Goal: Information Seeking & Learning: Learn about a topic

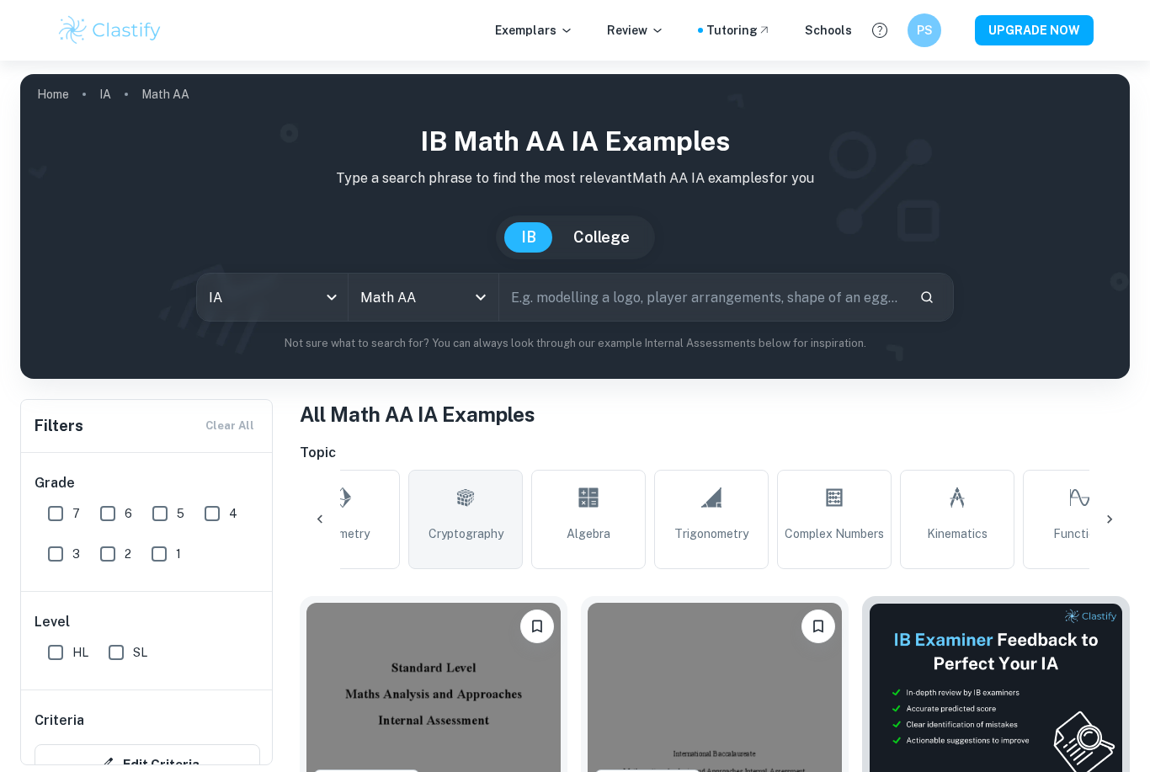
scroll to position [0, 1181]
click at [425, 528] on span "Cryptography" at bounding box center [445, 533] width 75 height 19
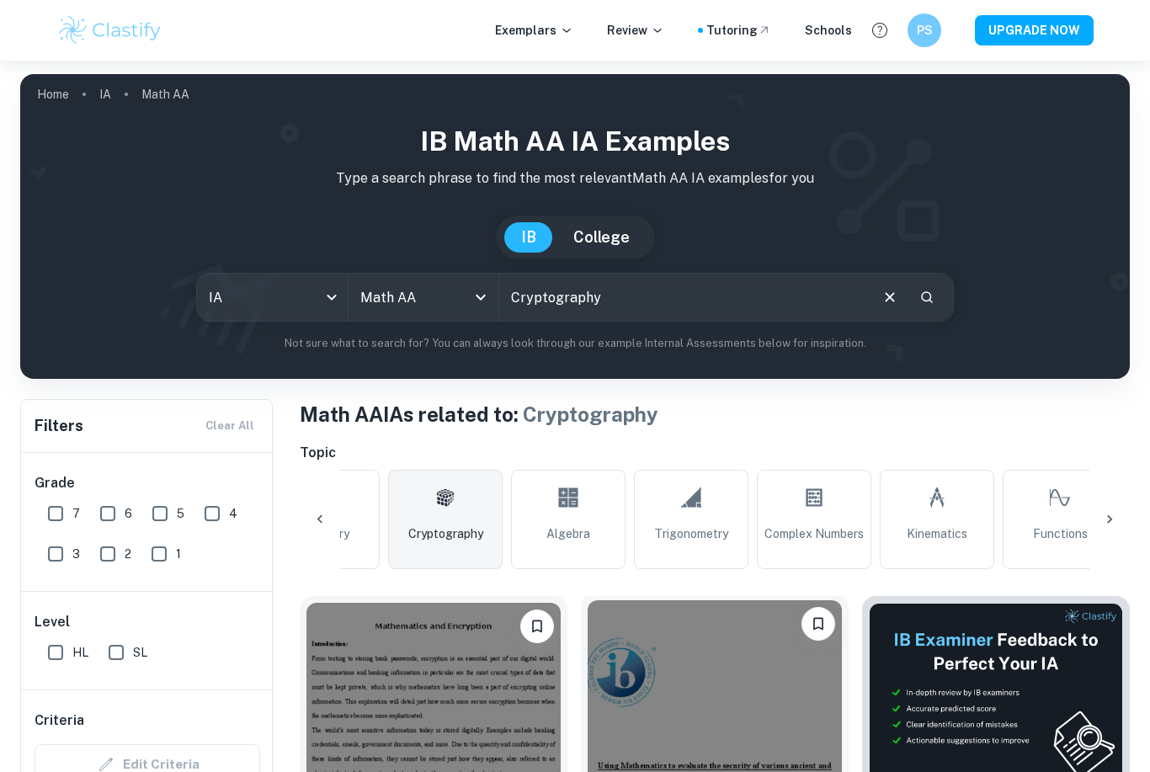
scroll to position [598, 0]
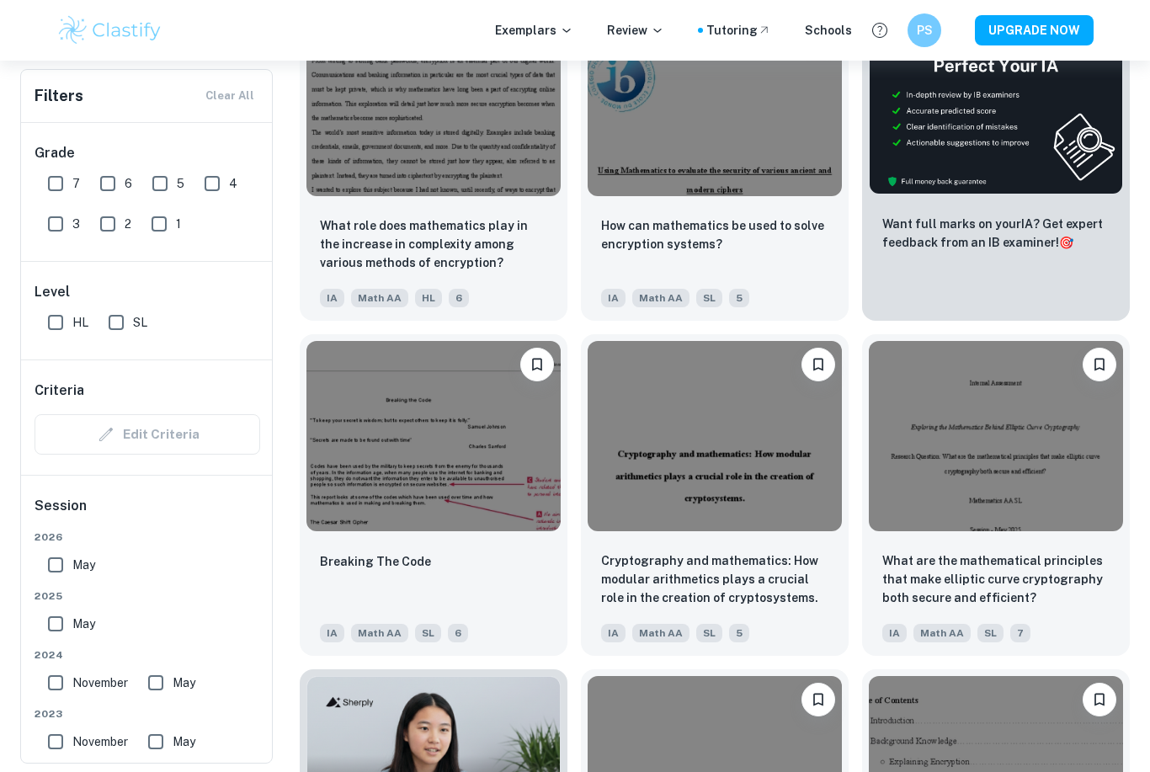
click at [59, 191] on input "7" at bounding box center [56, 184] width 34 height 34
checkbox input "true"
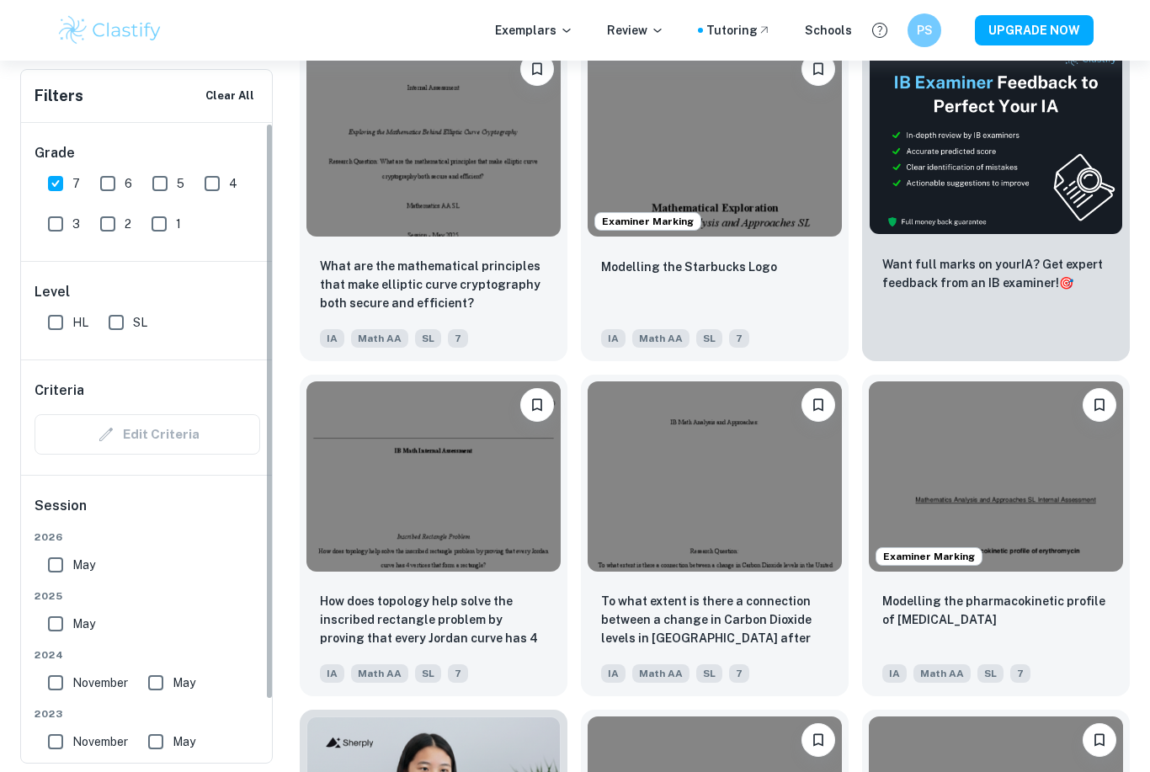
click at [53, 327] on input "HL" at bounding box center [56, 323] width 34 height 34
checkbox input "true"
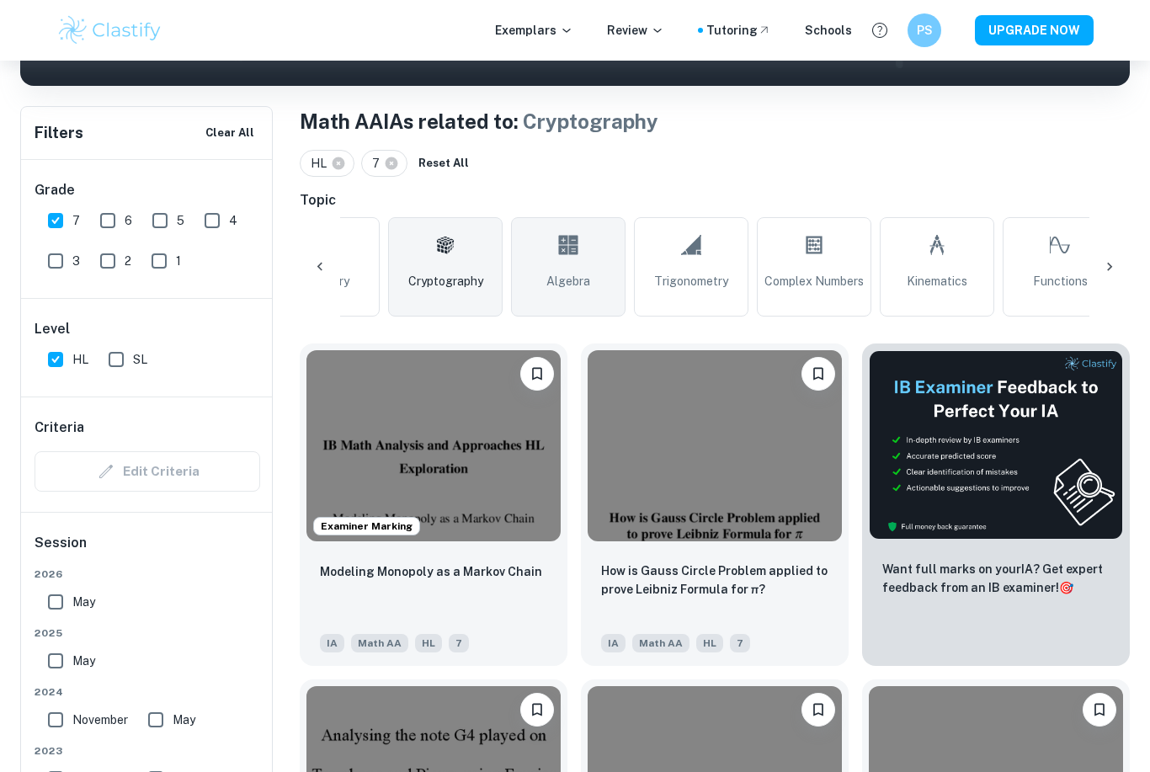
scroll to position [257, 0]
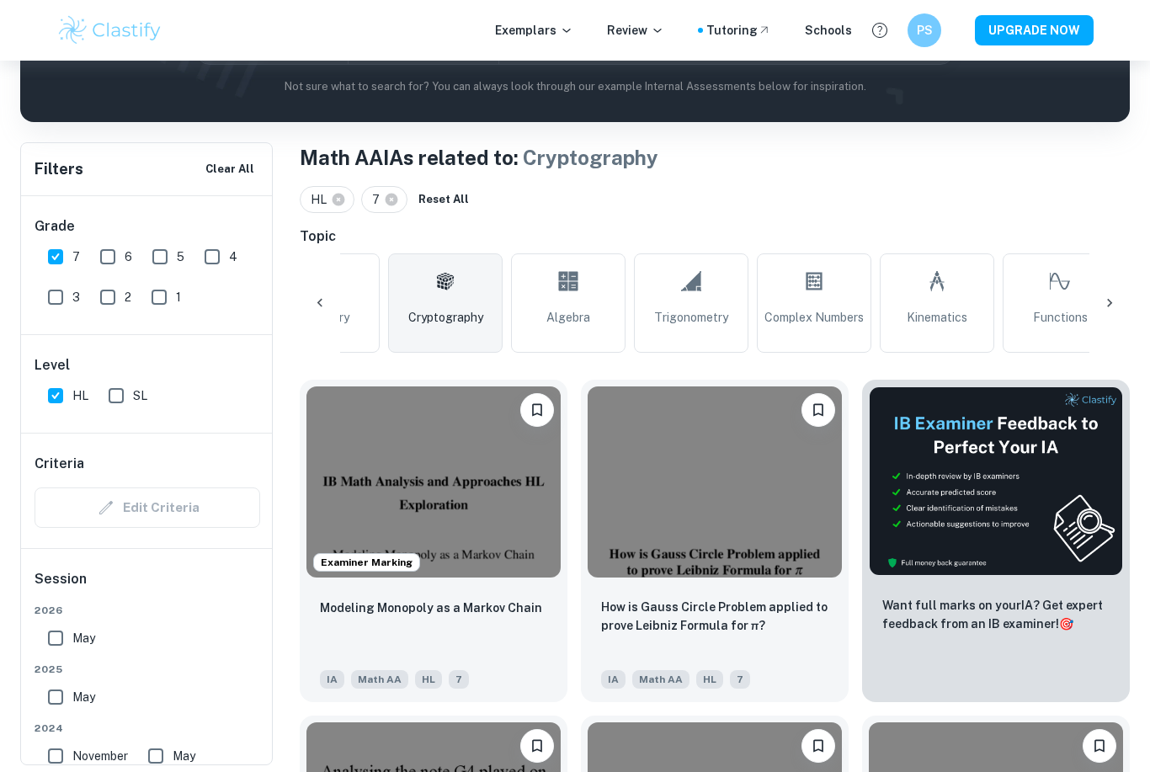
click at [443, 280] on icon at bounding box center [445, 282] width 17 height 18
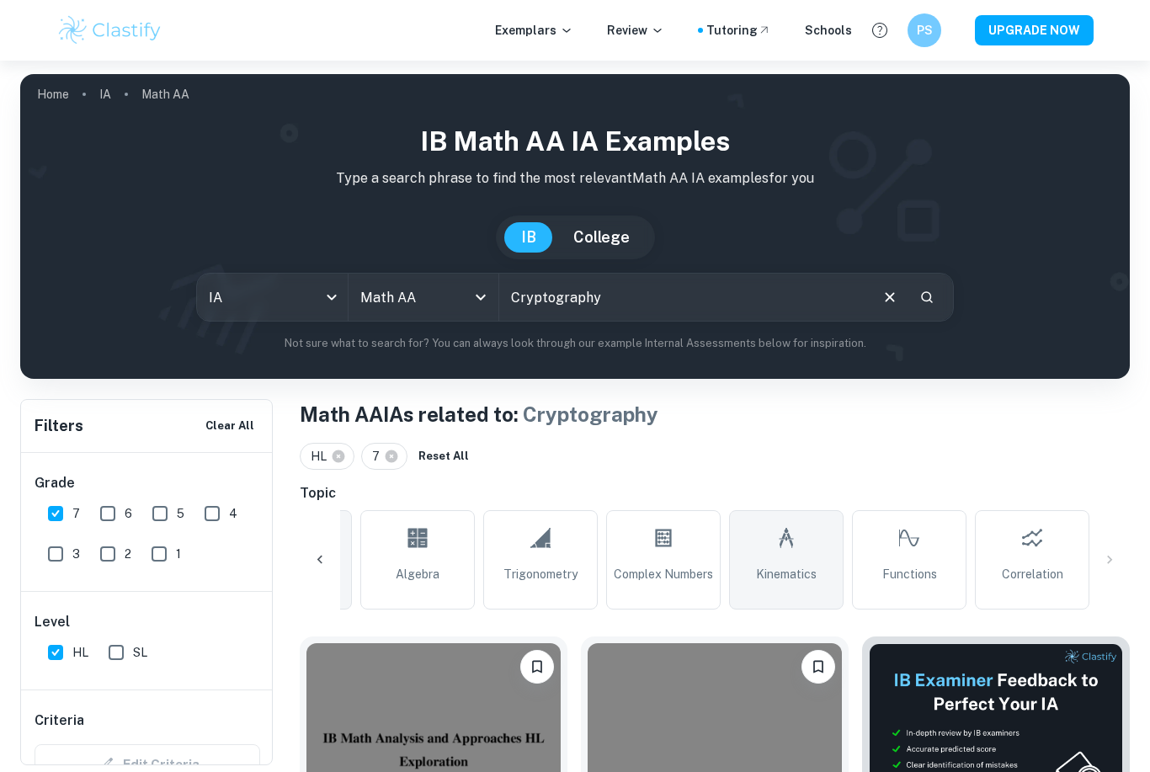
scroll to position [0, 1332]
click at [813, 564] on link "Kinematics" at bounding box center [786, 559] width 114 height 99
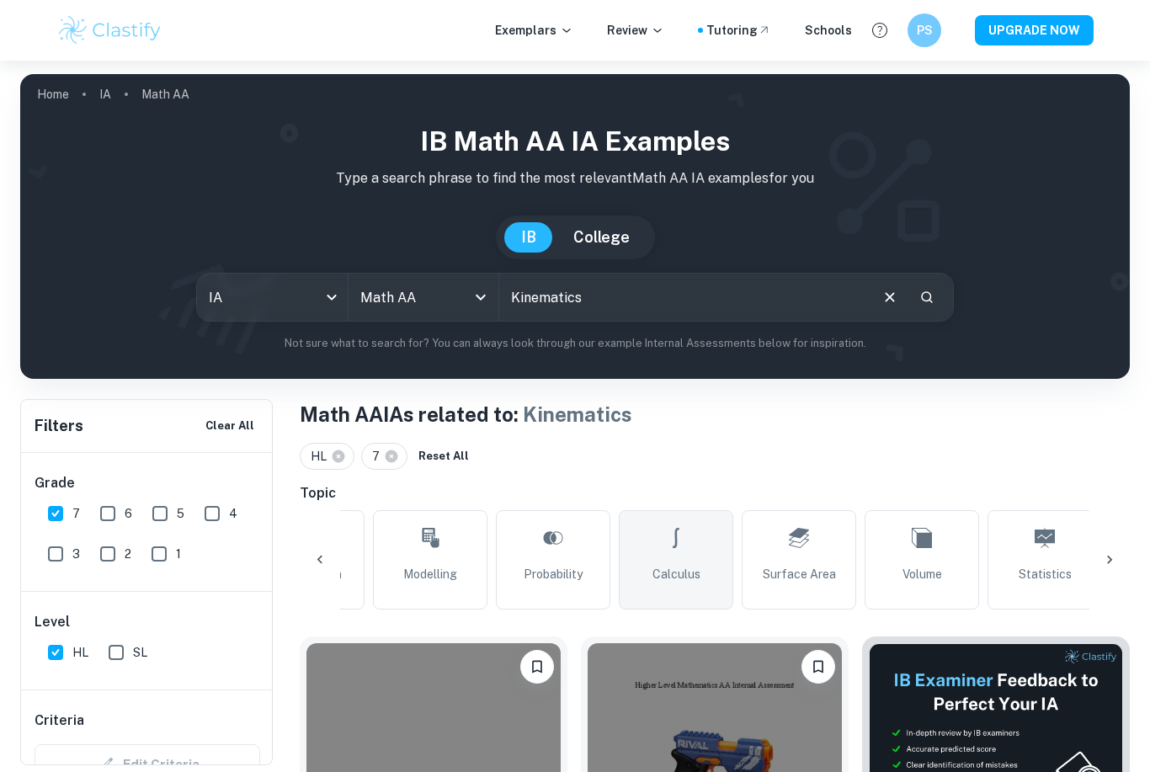
scroll to position [0, 103]
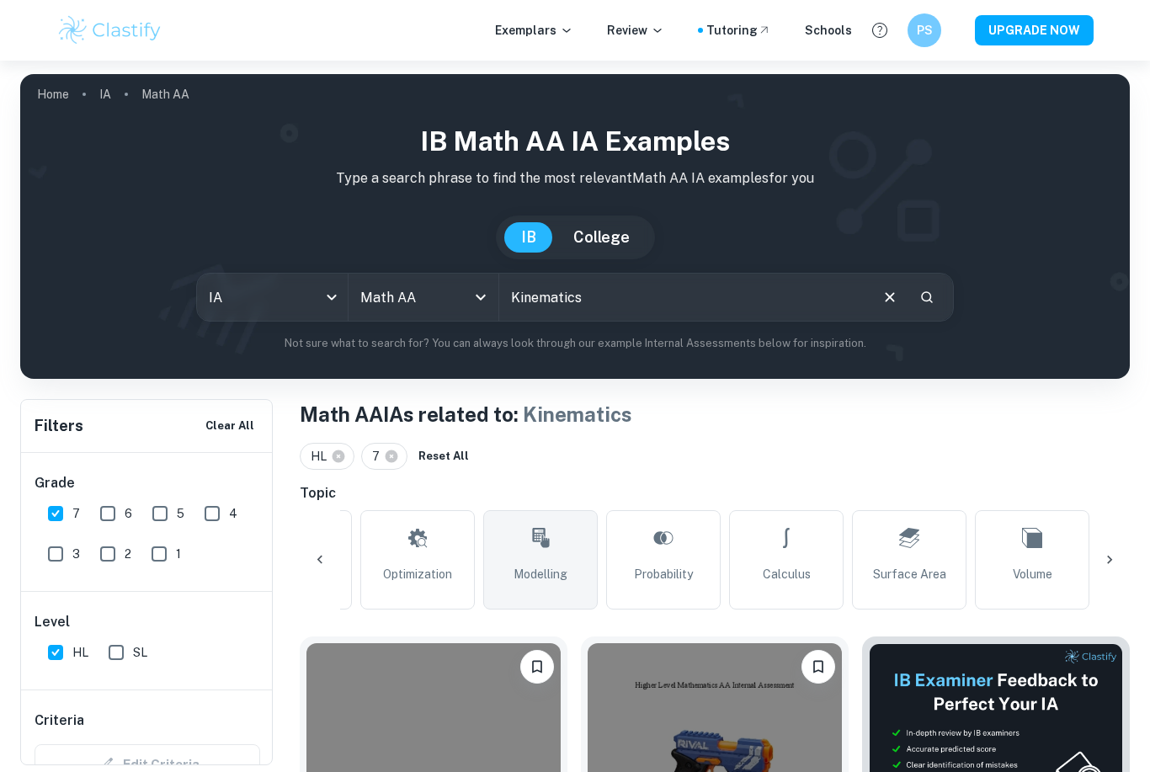
click at [568, 547] on link "Modelling" at bounding box center [540, 559] width 114 height 99
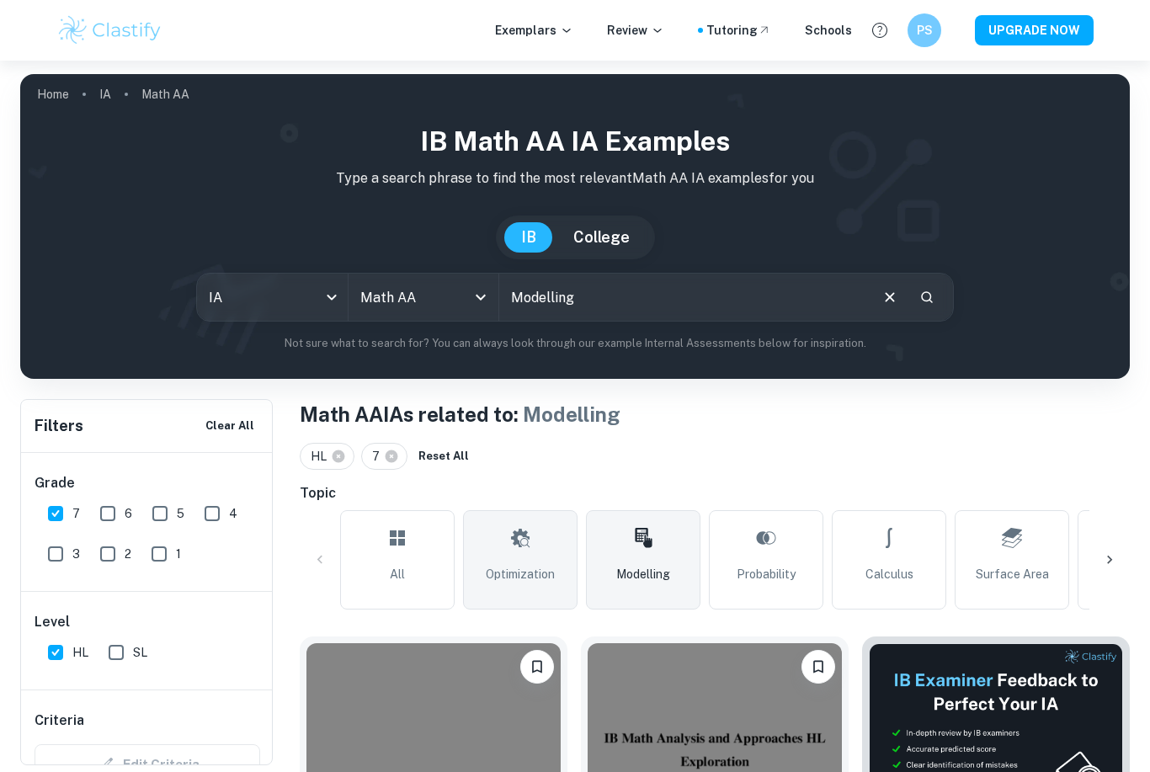
click at [519, 555] on icon at bounding box center [520, 538] width 20 height 40
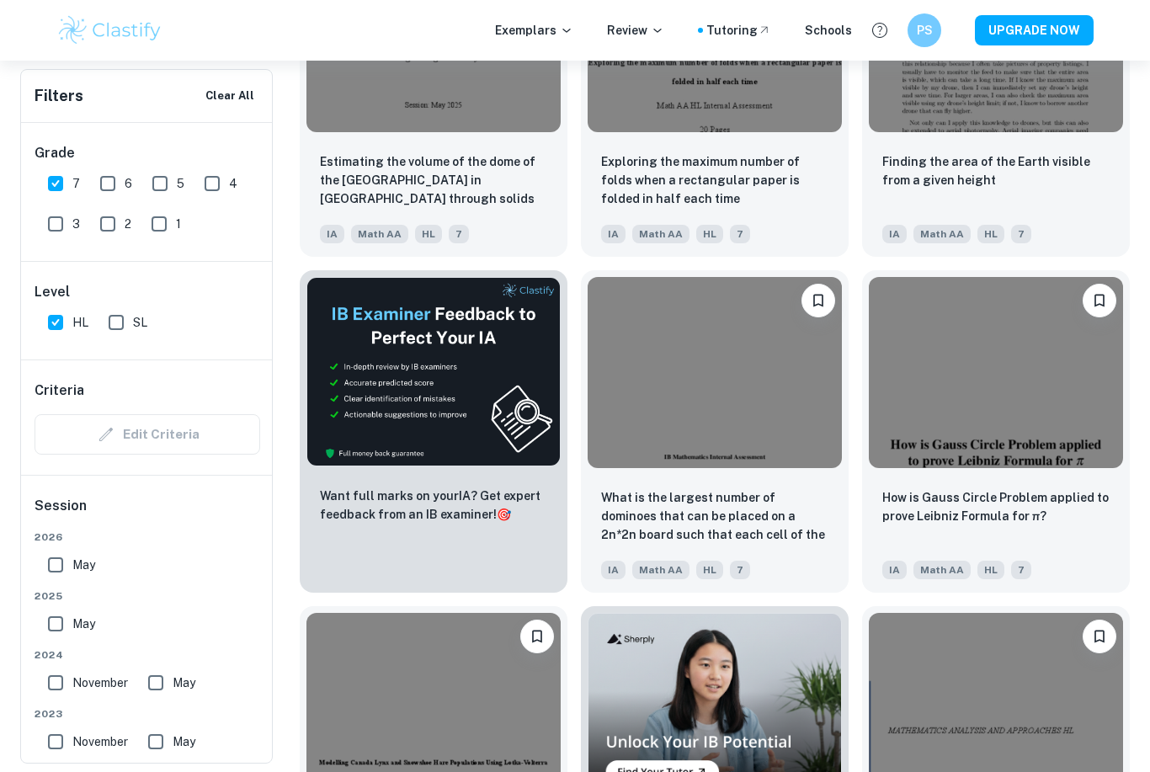
scroll to position [2395, 0]
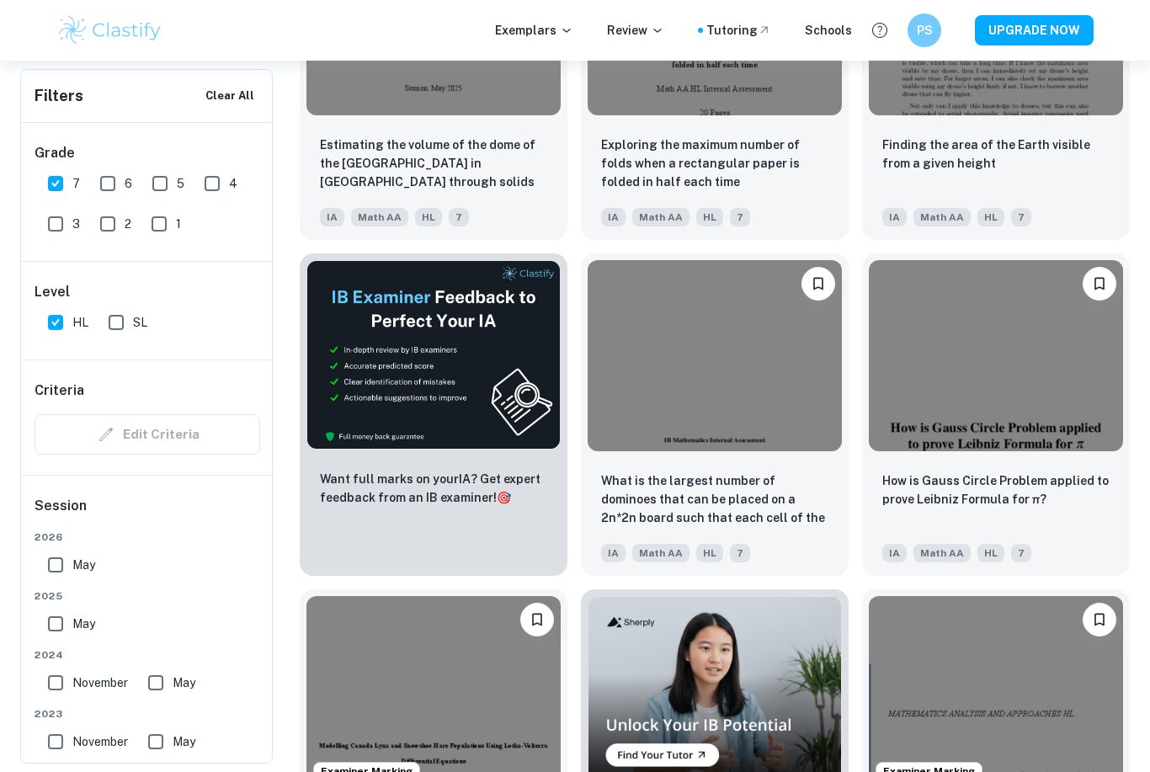
click at [100, 179] on input "6" at bounding box center [108, 184] width 34 height 34
checkbox input "true"
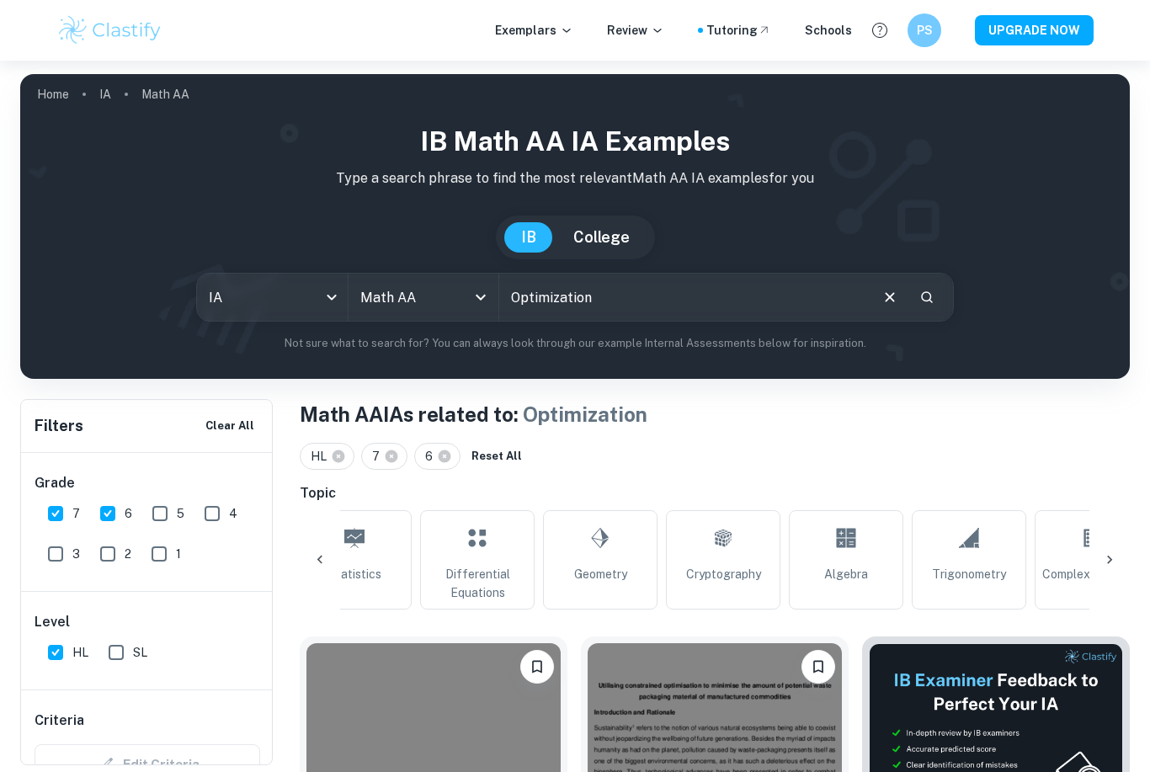
scroll to position [0, 938]
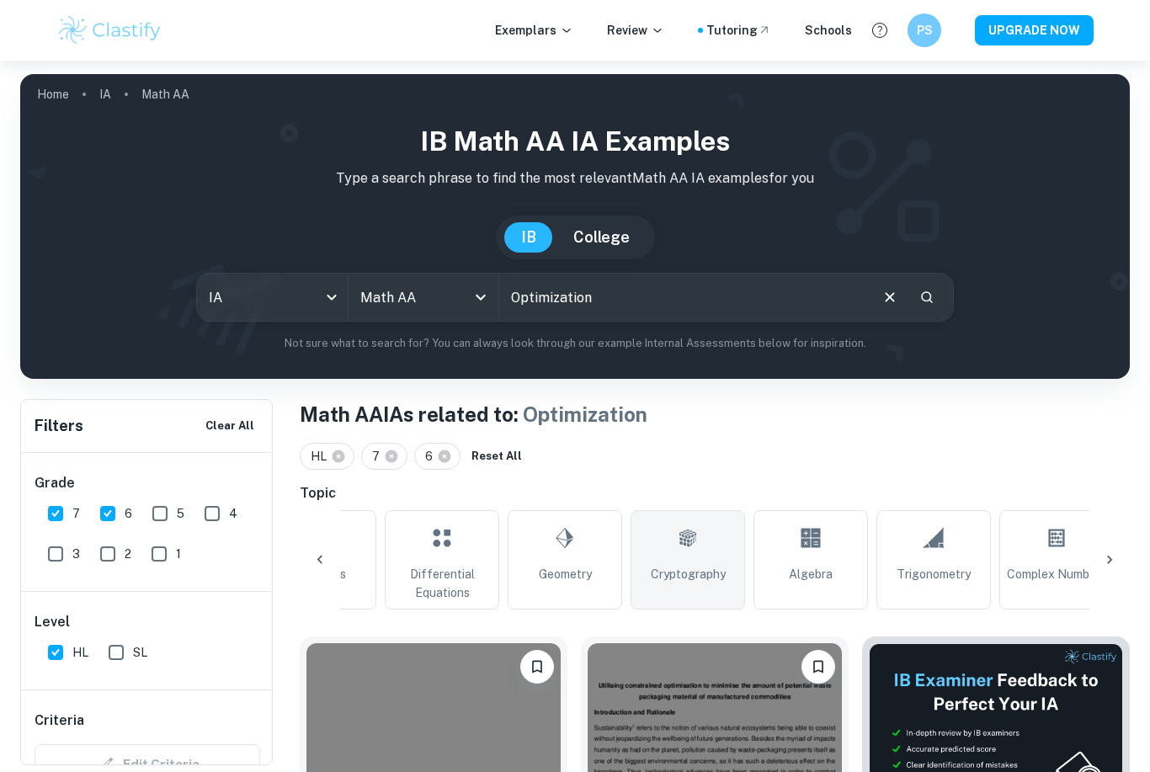
click at [663, 572] on span "Cryptography" at bounding box center [688, 574] width 75 height 19
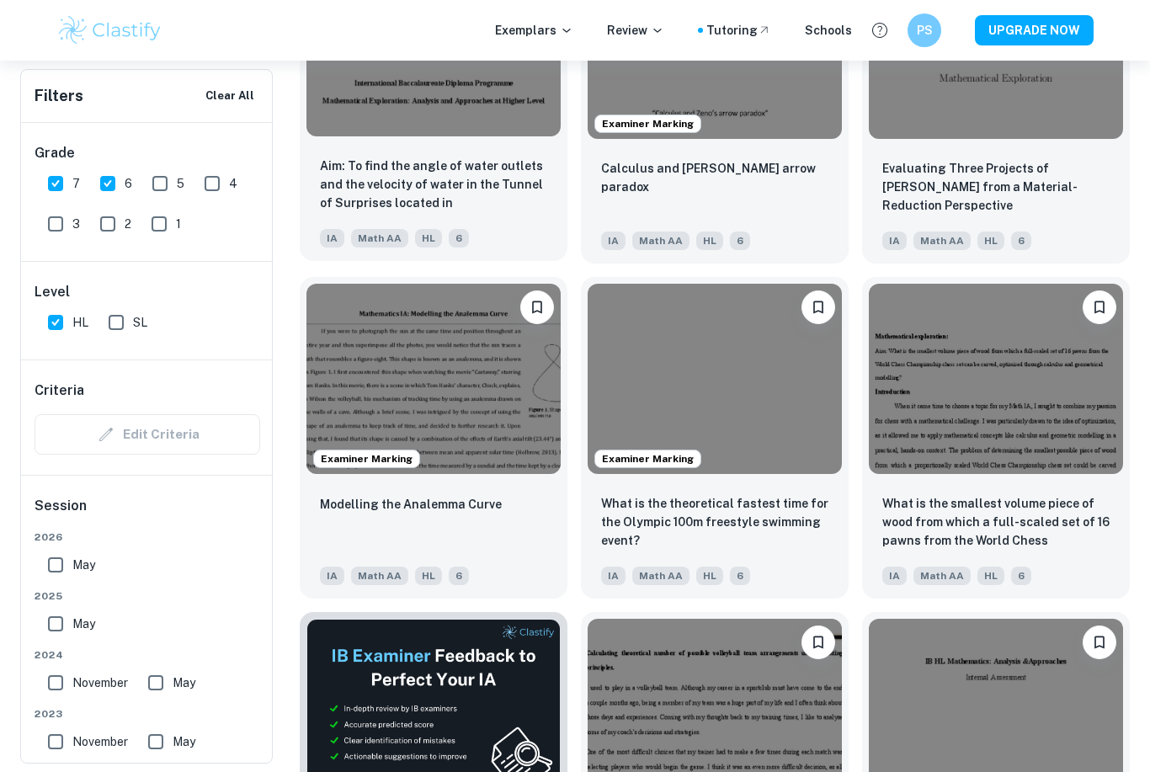
scroll to position [7365, 0]
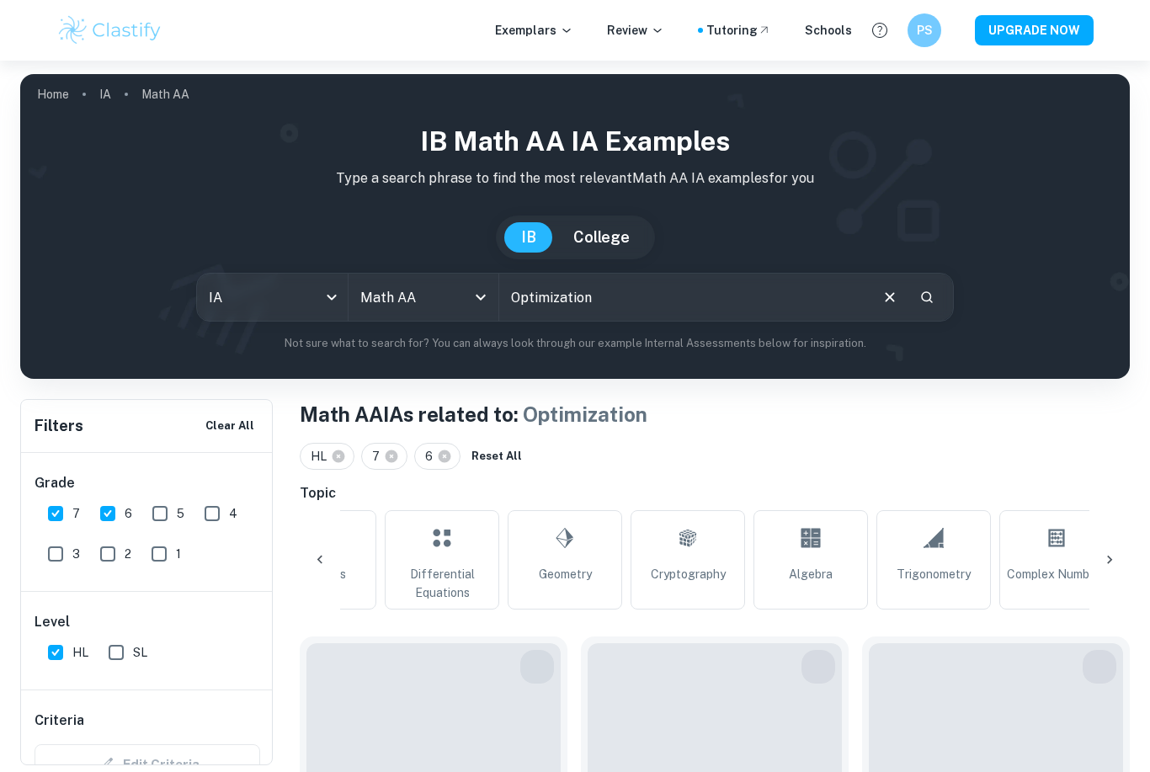
scroll to position [0, 330]
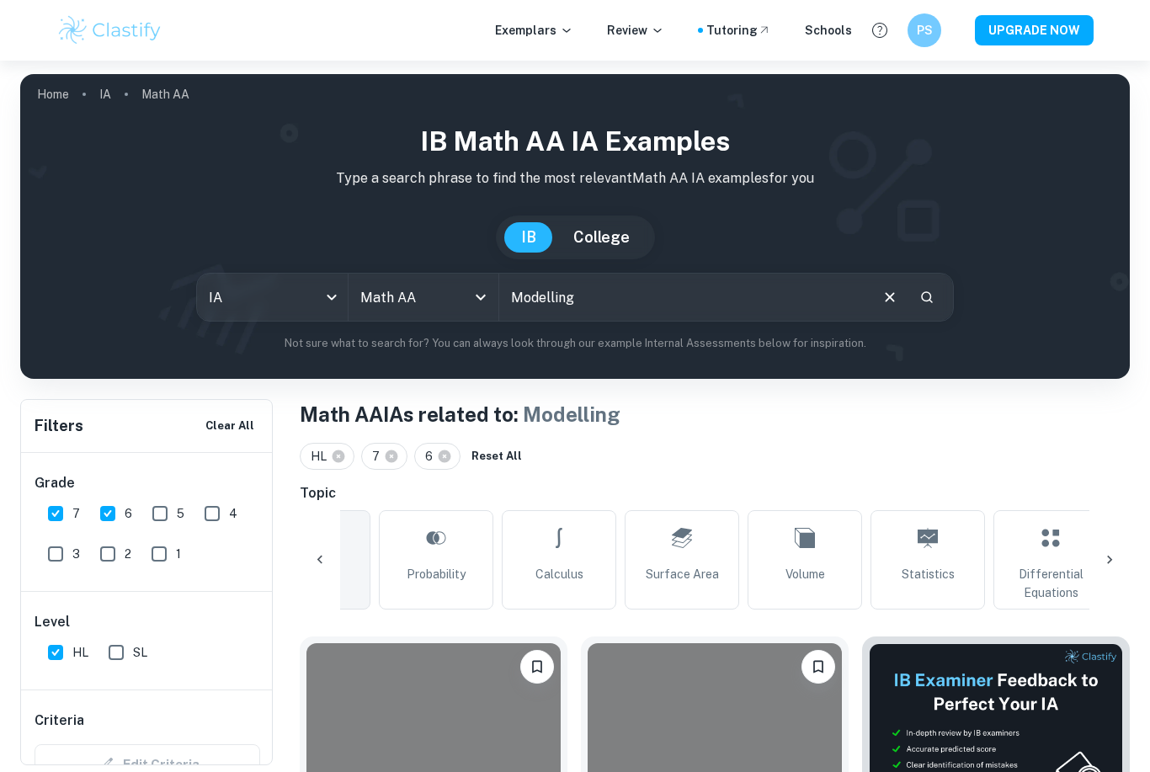
scroll to position [0, 123]
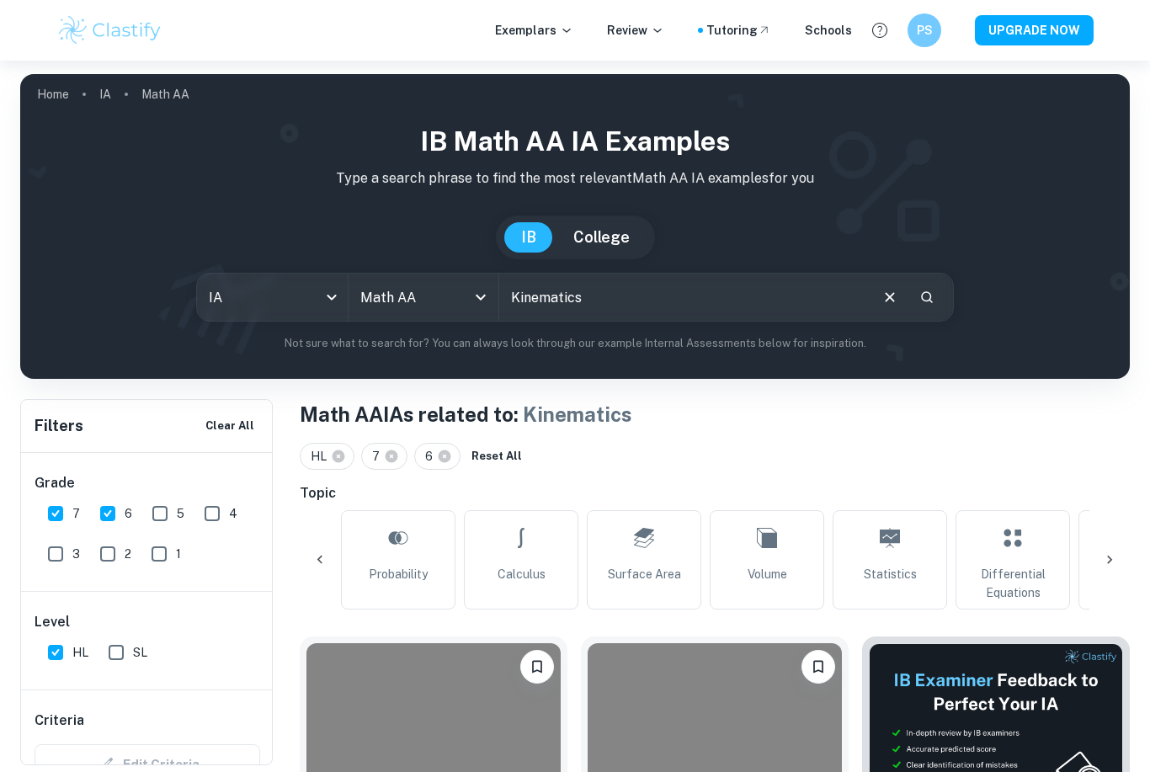
scroll to position [0, 1086]
